Goal: Check status

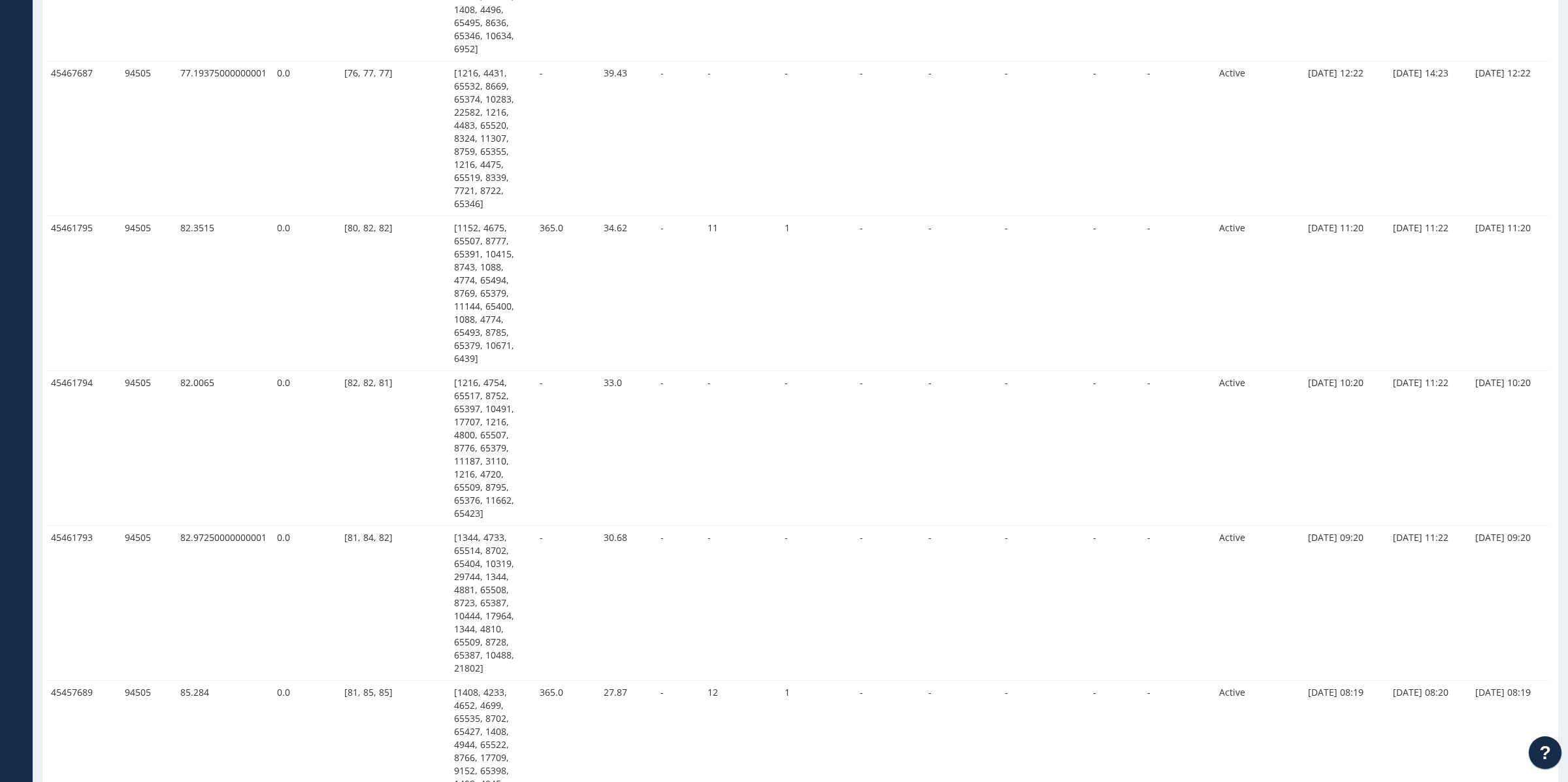
scroll to position [1387, 0]
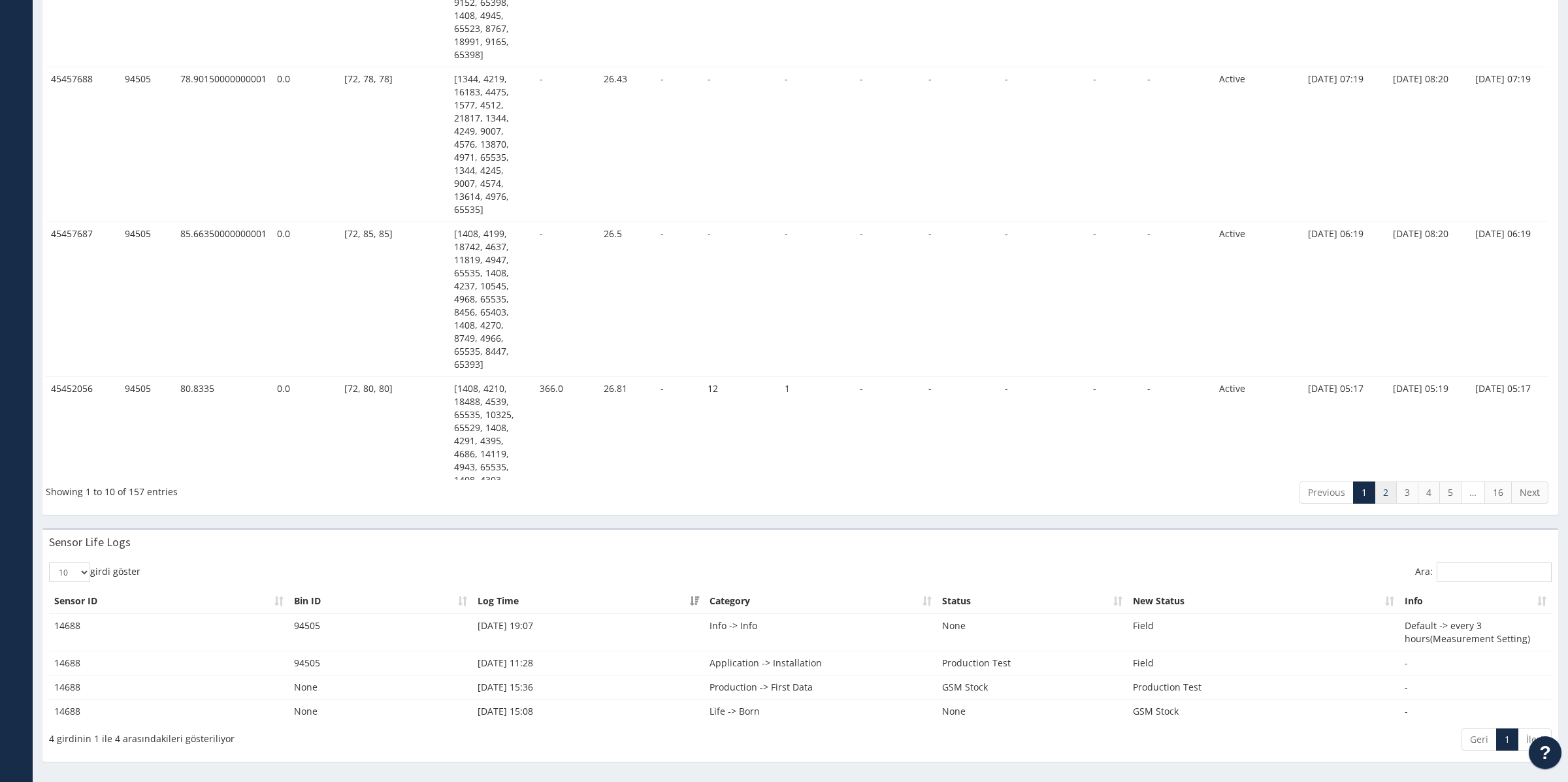
click at [1387, 489] on link "2" at bounding box center [1385, 493] width 22 height 22
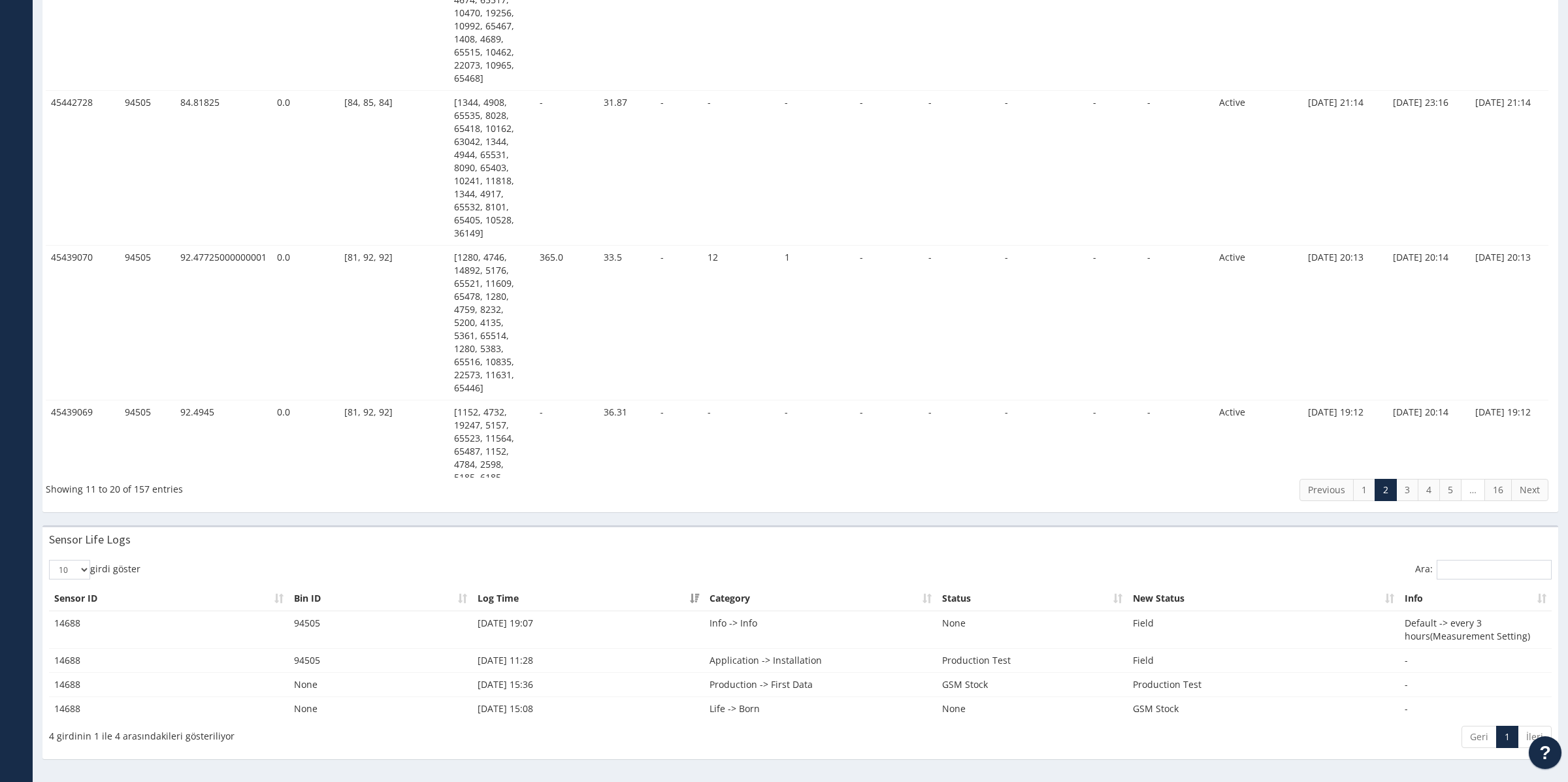
scroll to position [1335, 0]
click at [1404, 493] on link "3" at bounding box center [1407, 493] width 22 height 22
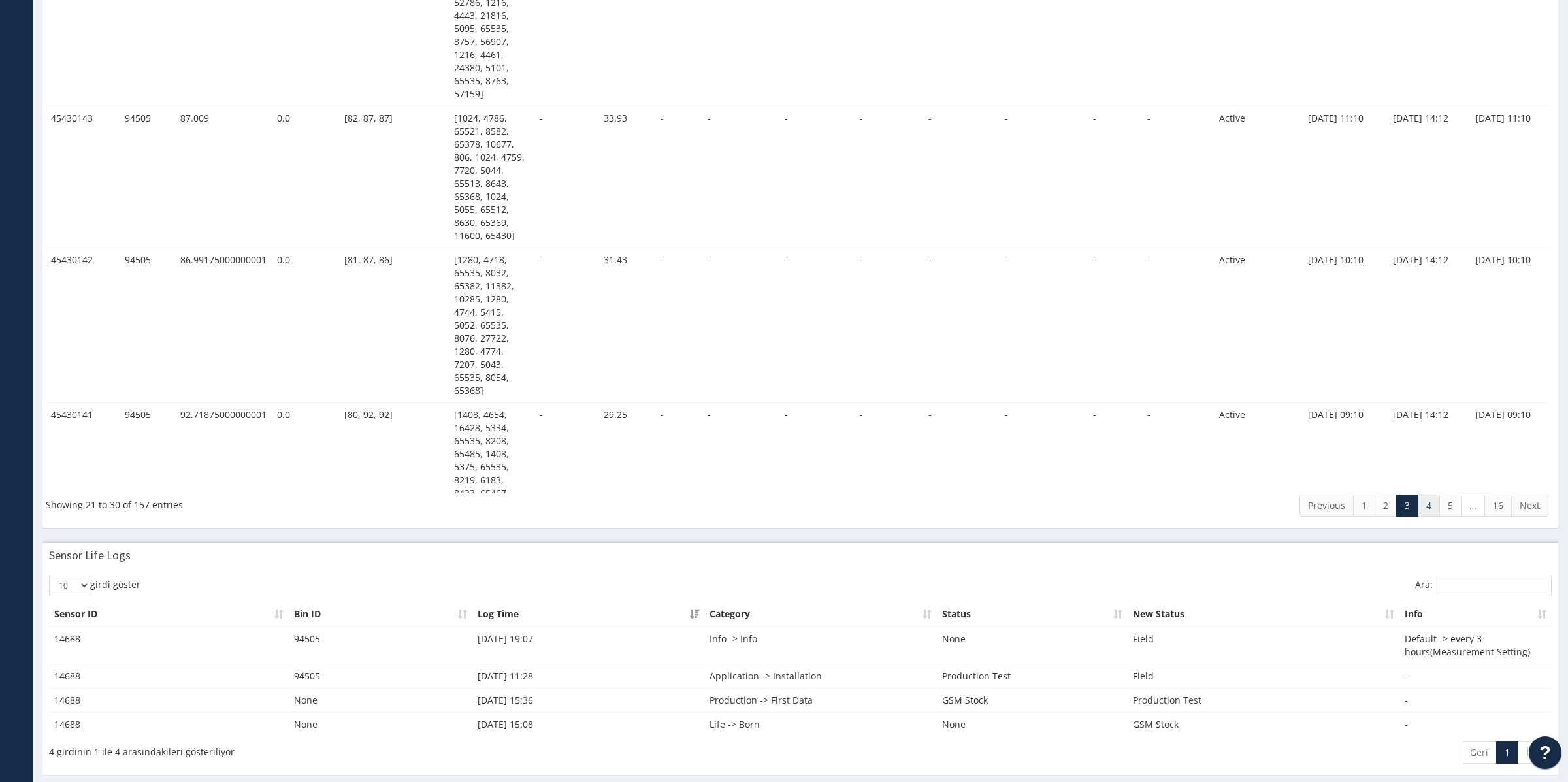
click at [1428, 507] on link "4" at bounding box center [1428, 505] width 22 height 22
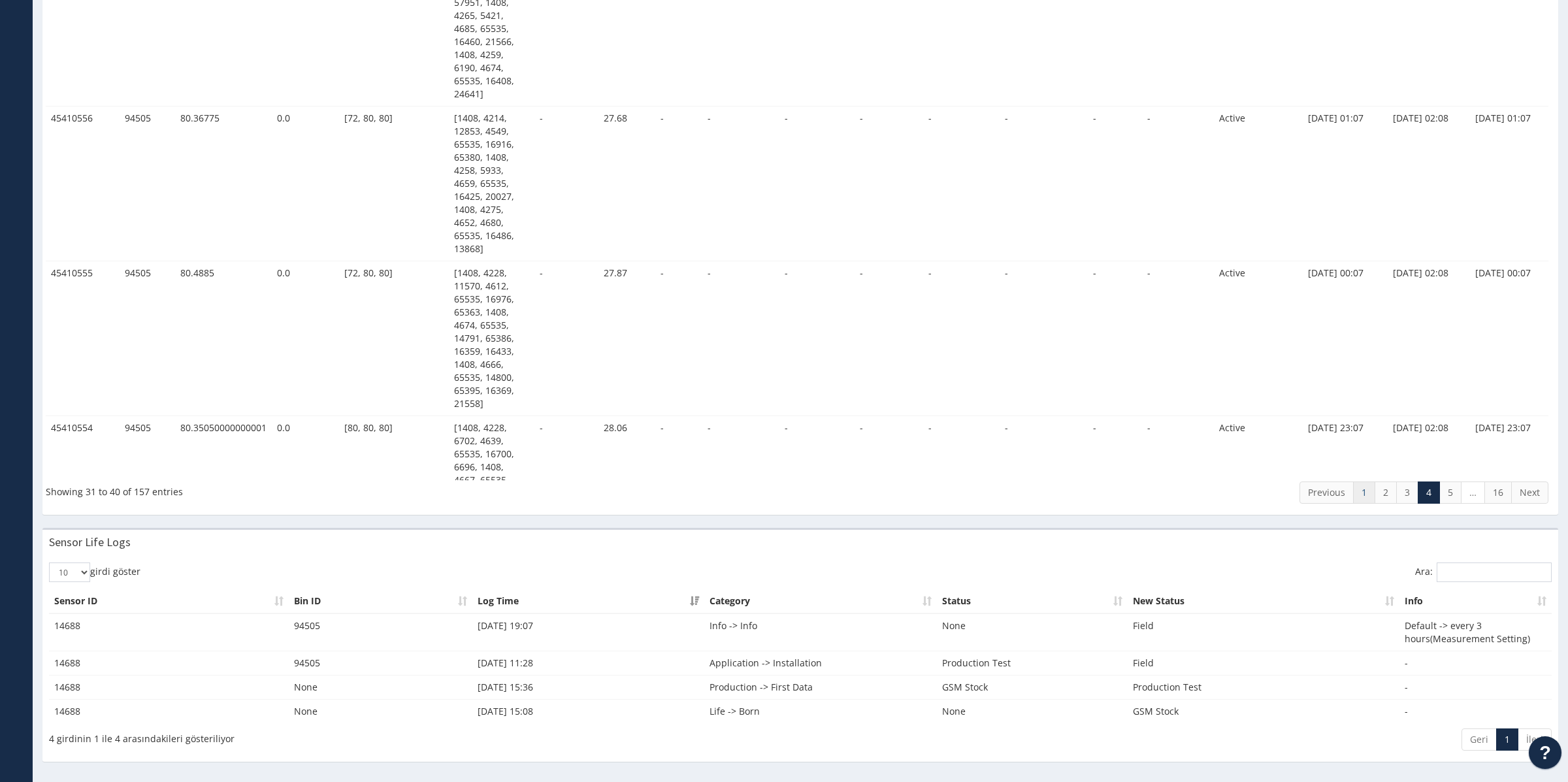
click at [1364, 490] on link "1" at bounding box center [1364, 493] width 22 height 22
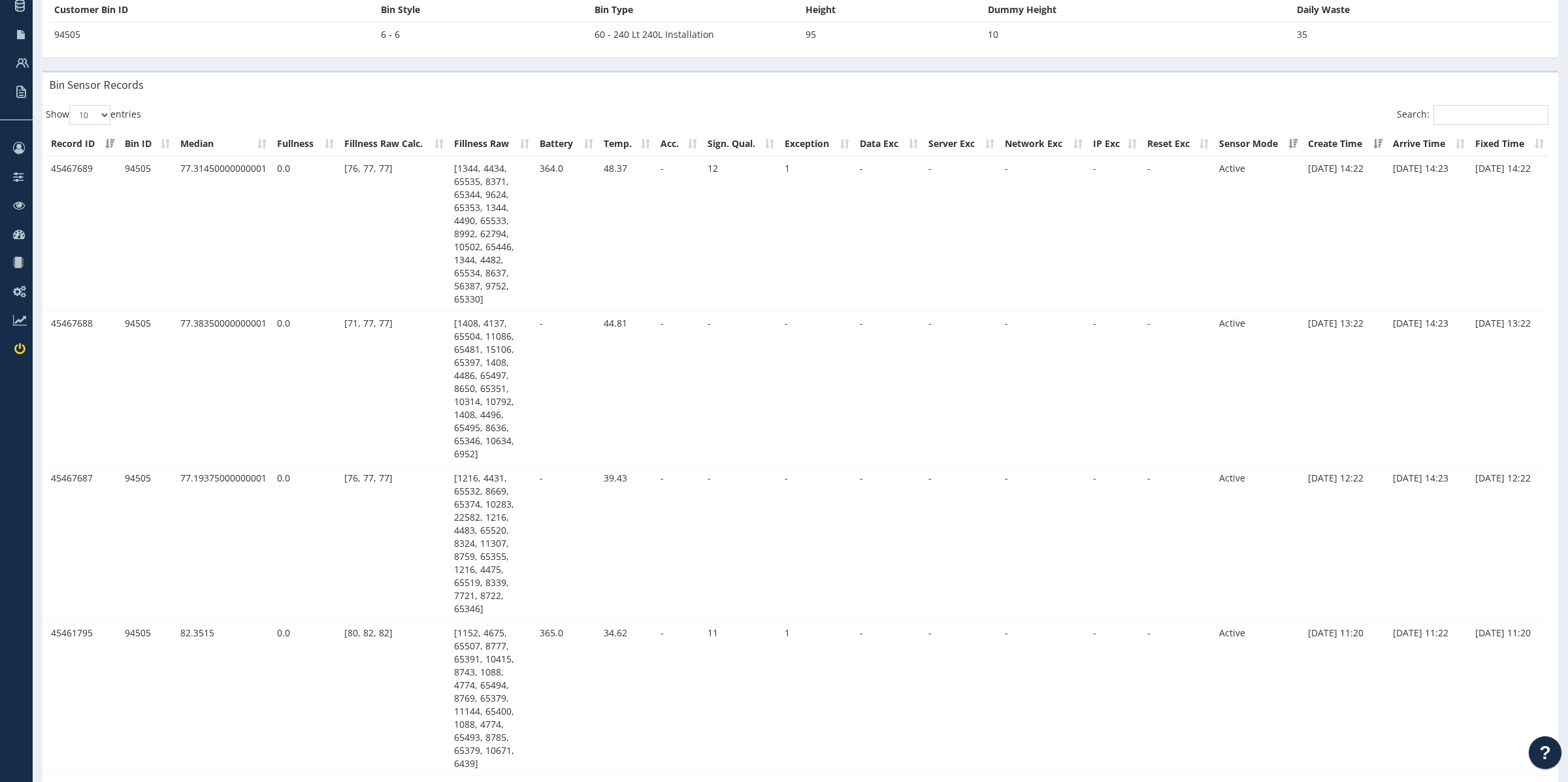
scroll to position [0, 0]
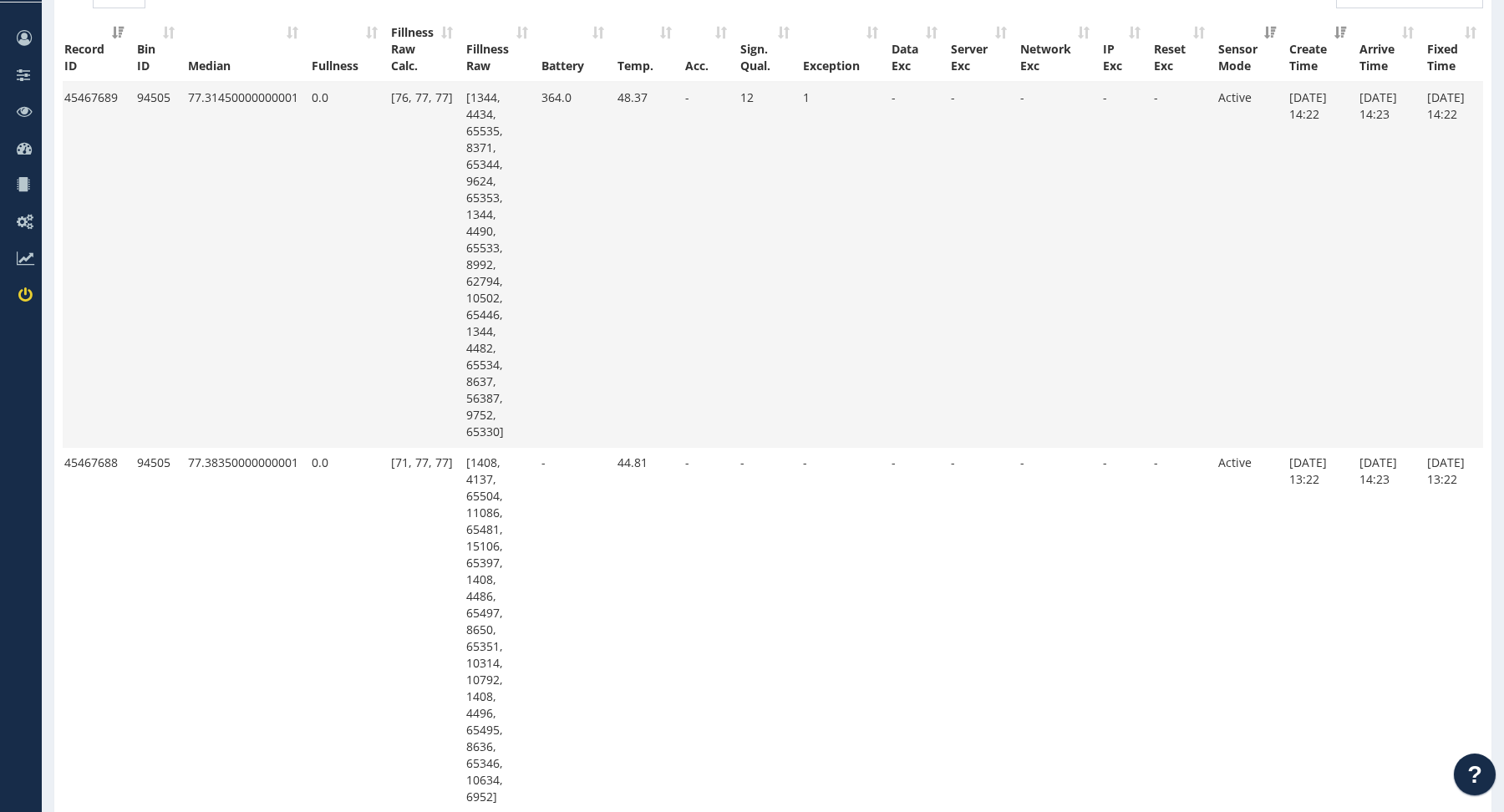
scroll to position [426, 0]
drag, startPoint x: 1289, startPoint y: 95, endPoint x: 1315, endPoint y: 94, distance: 26.0
click at [1316, 95] on td "[DATE] 14:22" at bounding box center [1317, 263] width 70 height 365
click at [1315, 94] on td "[DATE] 14:22" at bounding box center [1317, 263] width 70 height 365
click at [1312, 114] on td "[DATE] 14:22" at bounding box center [1317, 263] width 70 height 365
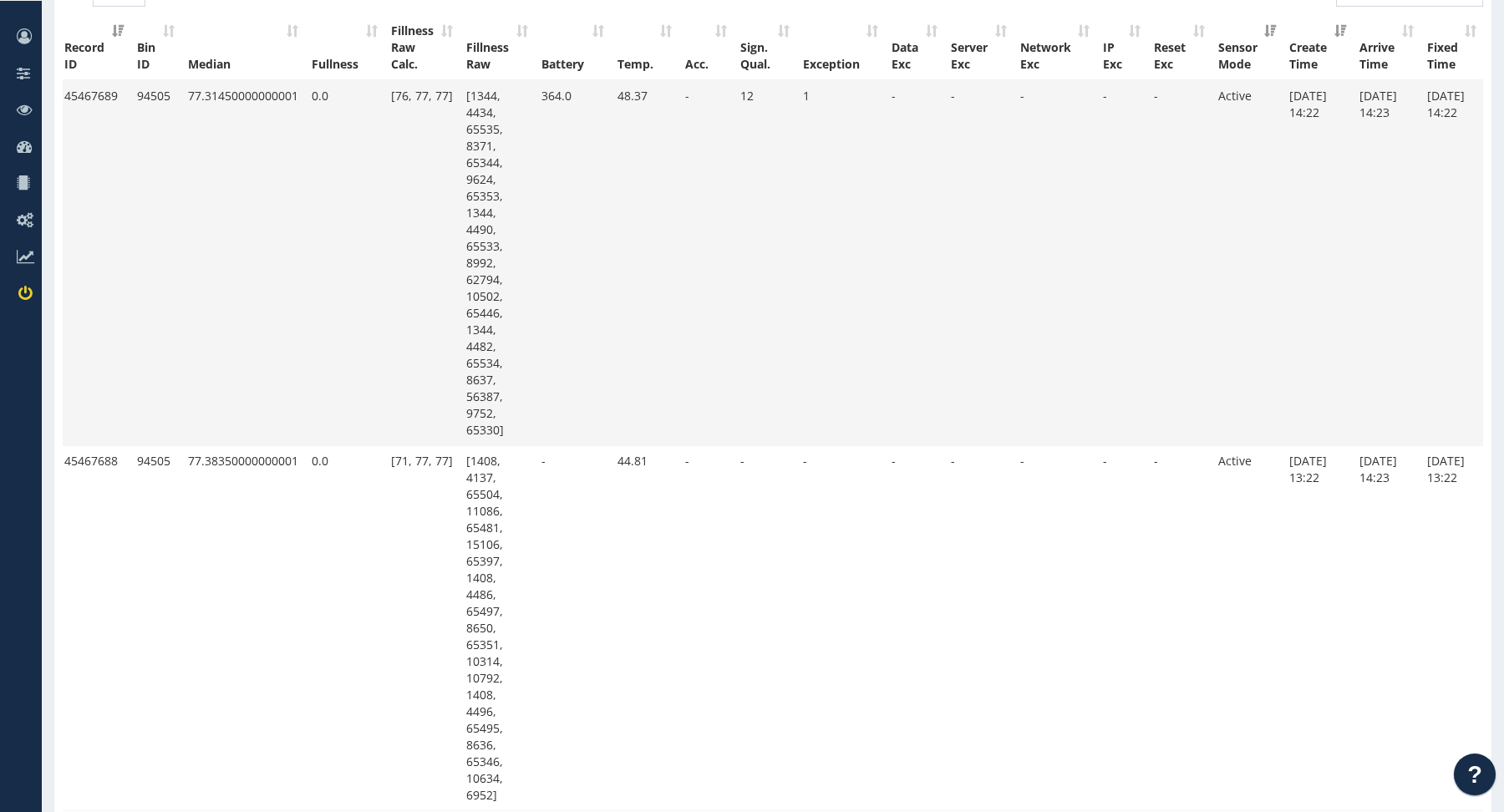
scroll to position [576, 0]
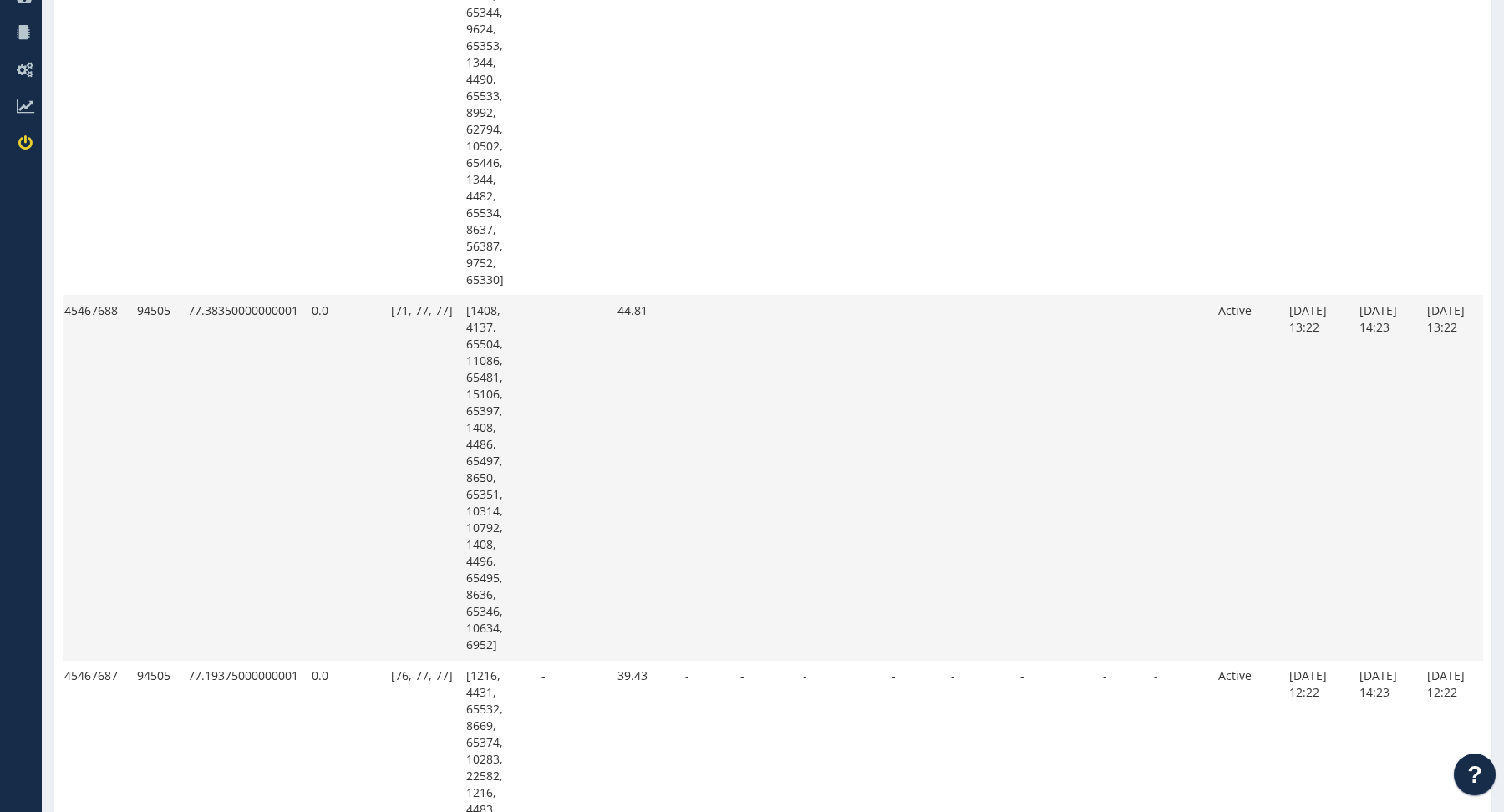
click at [1309, 341] on td "[DATE] 13:22" at bounding box center [1317, 478] width 70 height 365
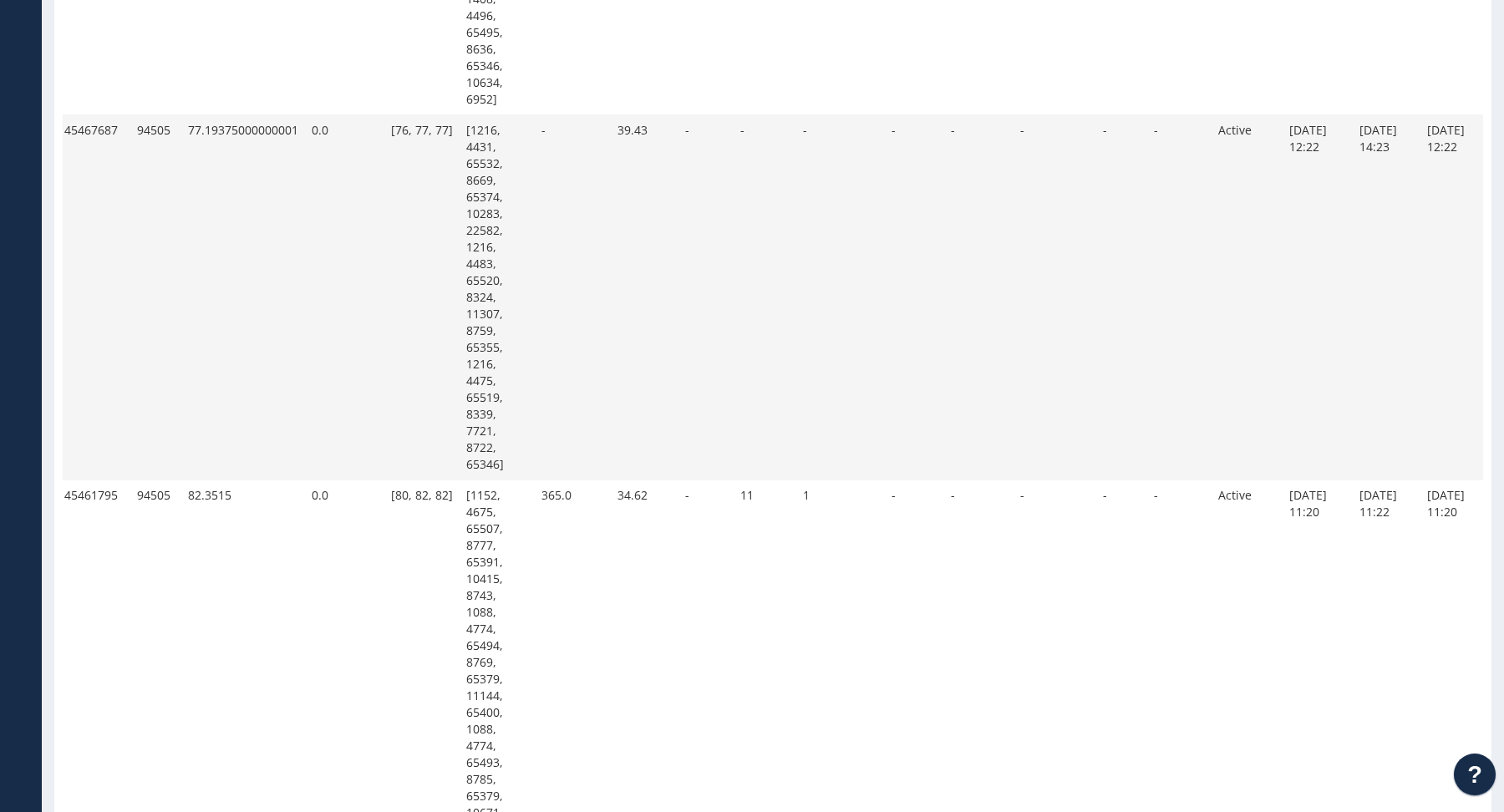
scroll to position [1135, 0]
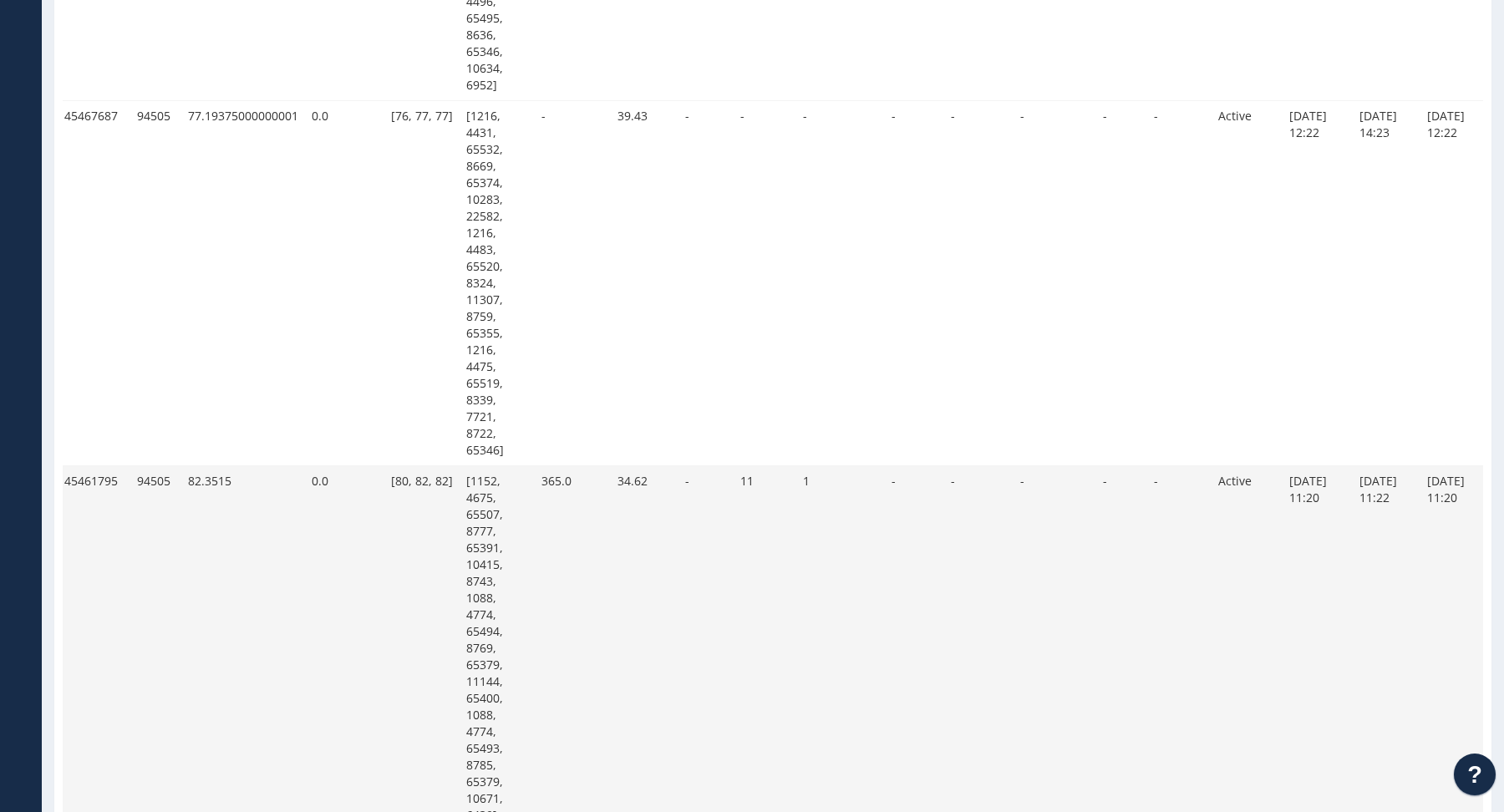
click at [1372, 505] on td "[DATE] 11:22" at bounding box center [1385, 648] width 67 height 365
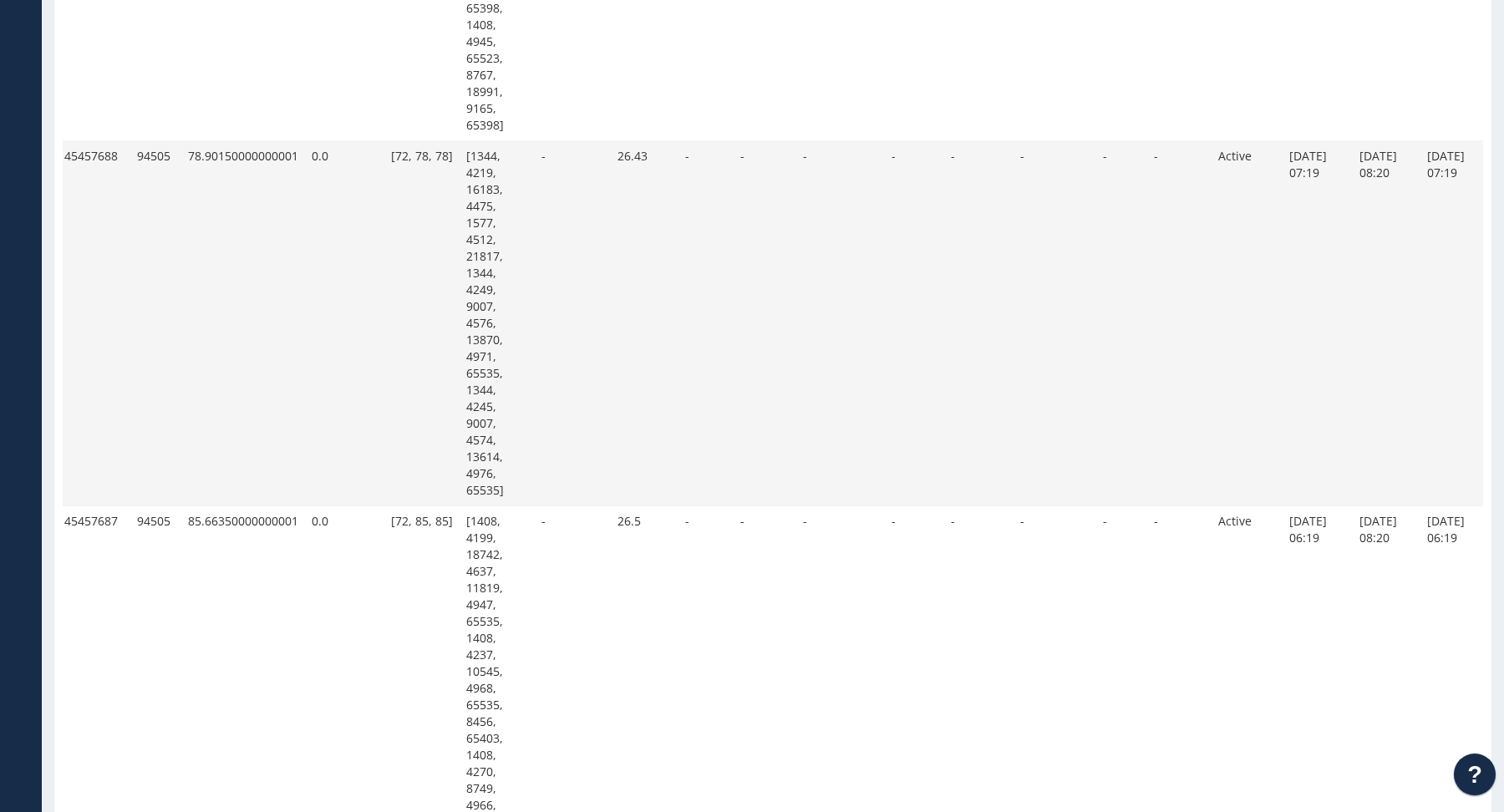
click at [1365, 204] on td "[DATE] 08:20" at bounding box center [1385, 323] width 67 height 365
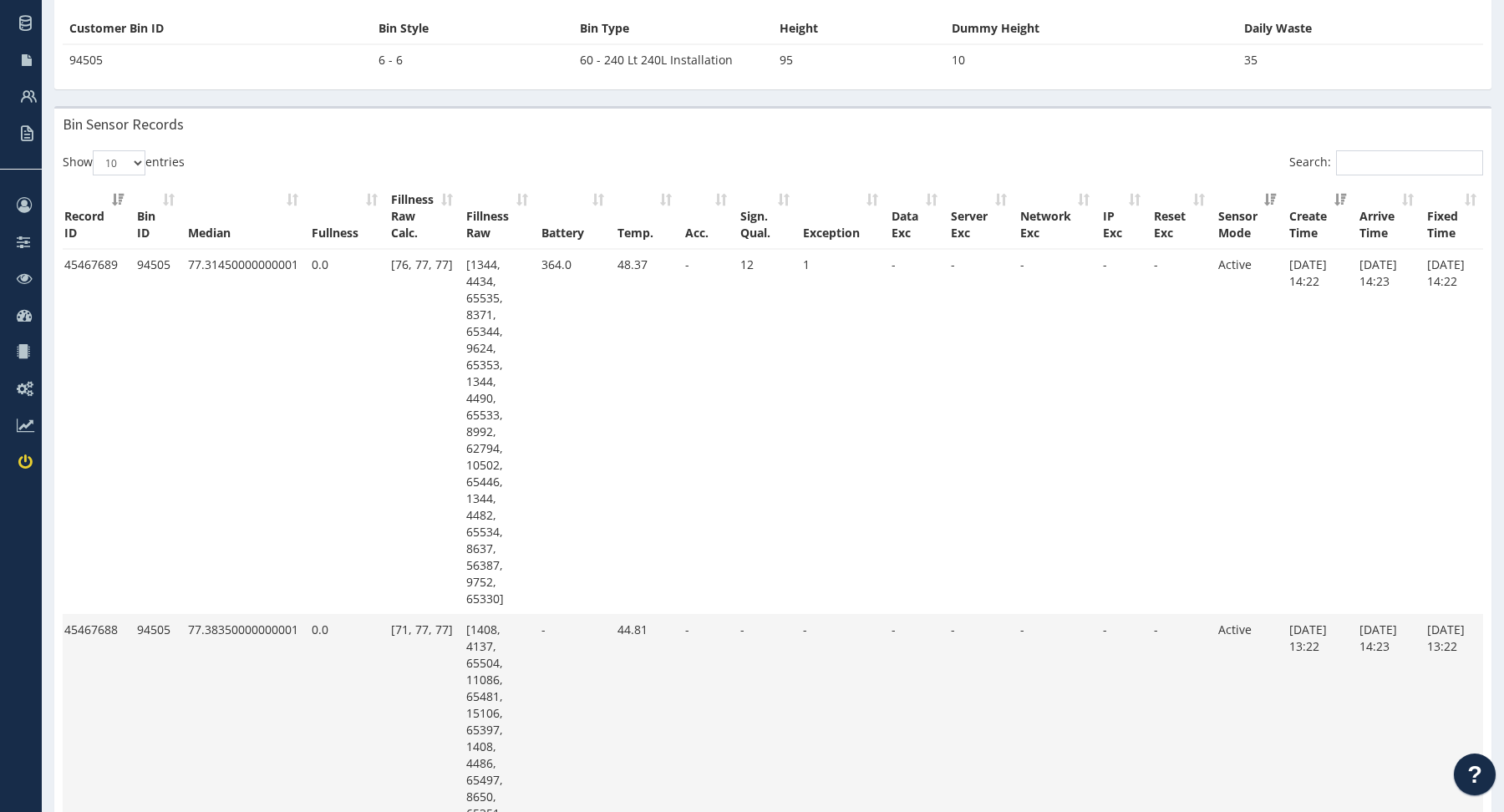
scroll to position [253, 0]
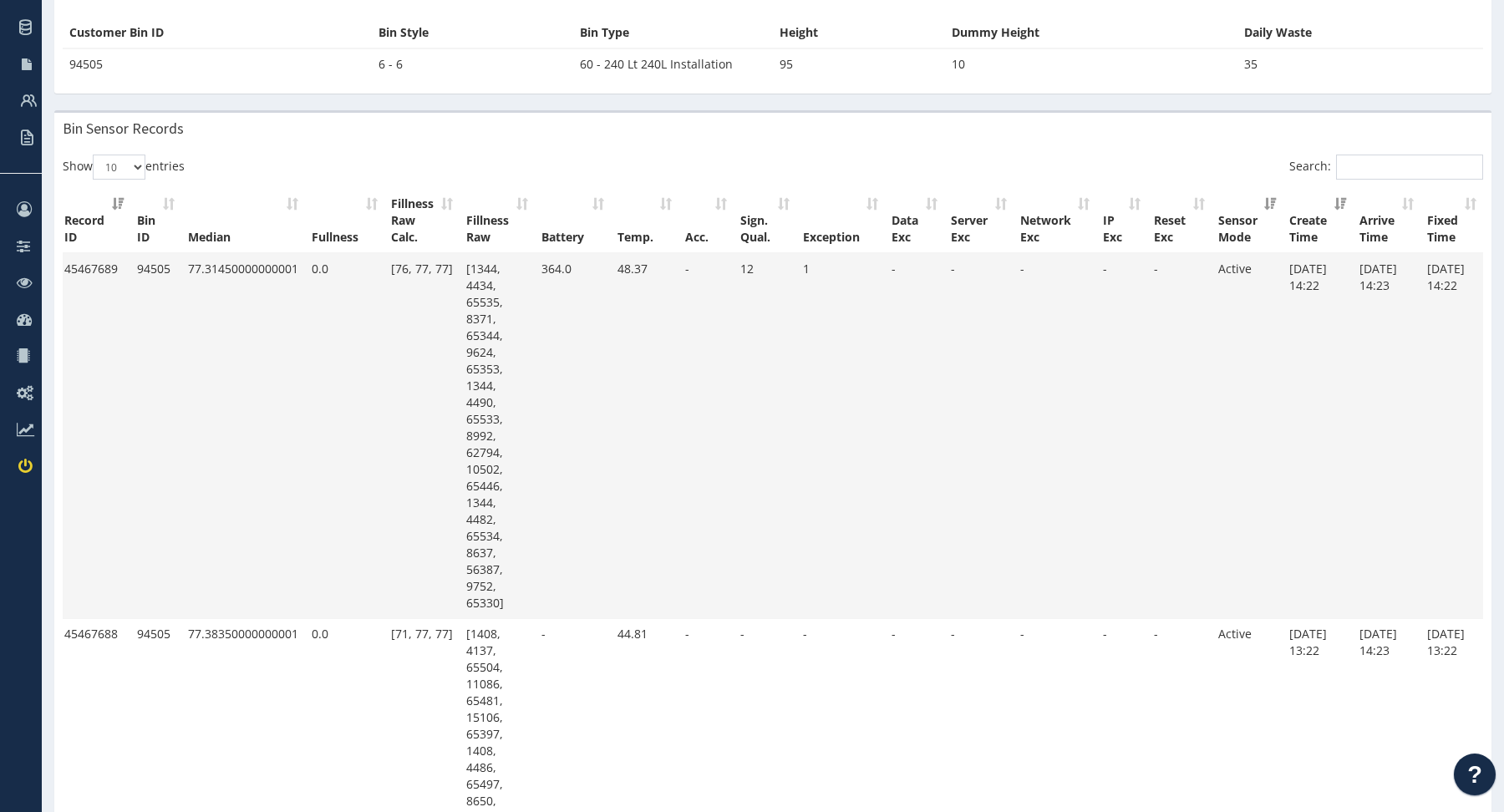
drag, startPoint x: 1362, startPoint y: 283, endPoint x: 1395, endPoint y: 284, distance: 33.0
click at [1396, 284] on td "24.09.25 14:23" at bounding box center [1385, 436] width 67 height 365
